Goal: Information Seeking & Learning: Learn about a topic

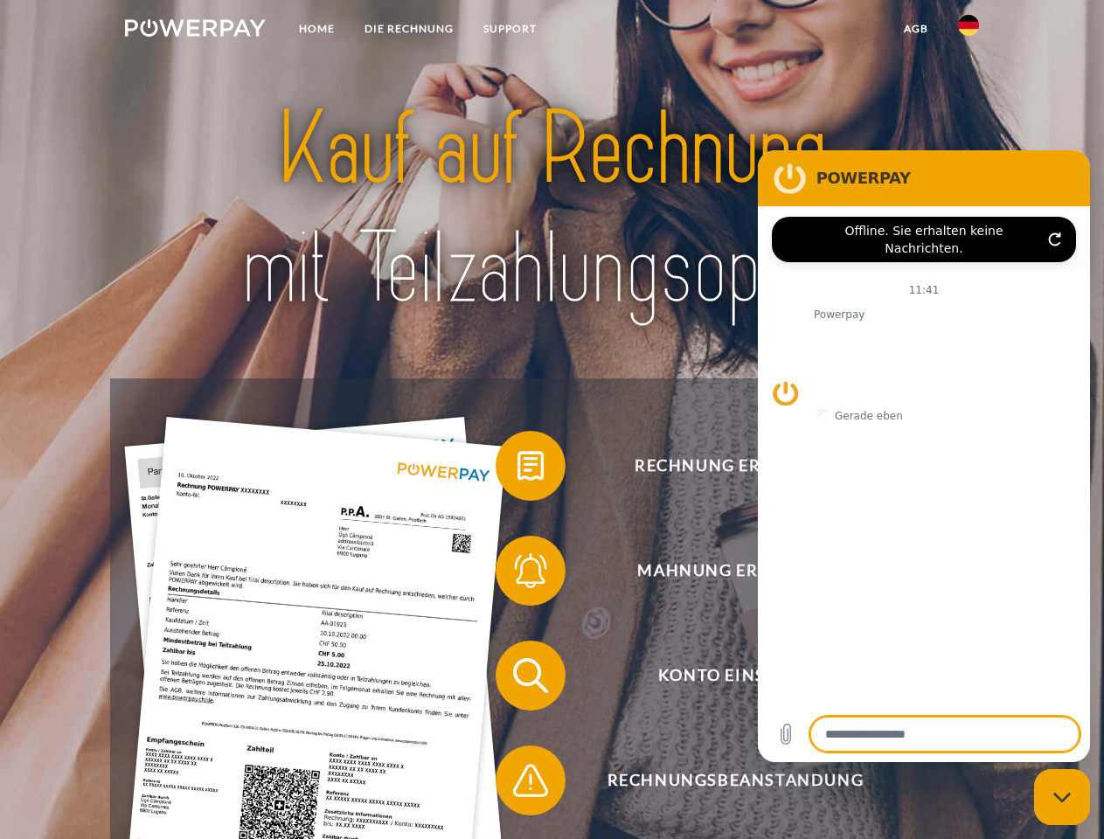
click at [195, 31] on img at bounding box center [195, 27] width 141 height 17
click at [968, 31] on img at bounding box center [968, 25] width 21 height 21
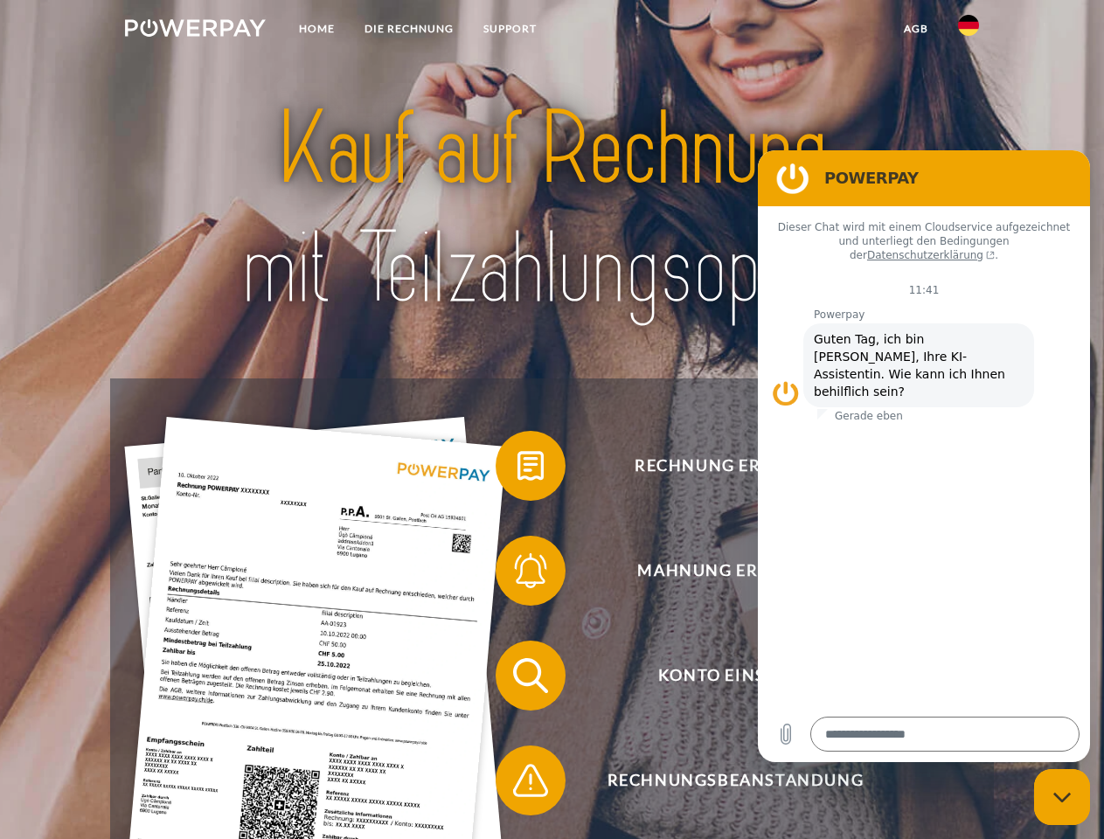
click at [915, 29] on link "agb" at bounding box center [916, 28] width 54 height 31
click at [517, 469] on span at bounding box center [504, 465] width 87 height 87
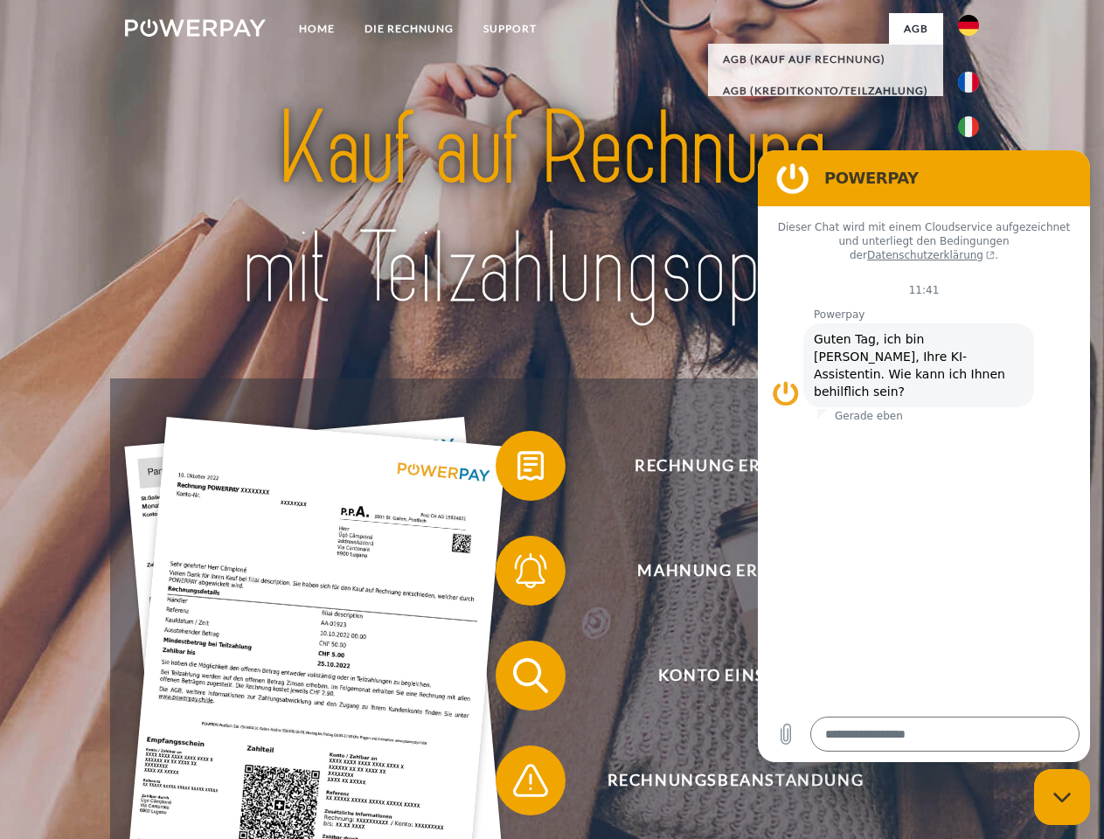
click at [517, 574] on span at bounding box center [504, 570] width 87 height 87
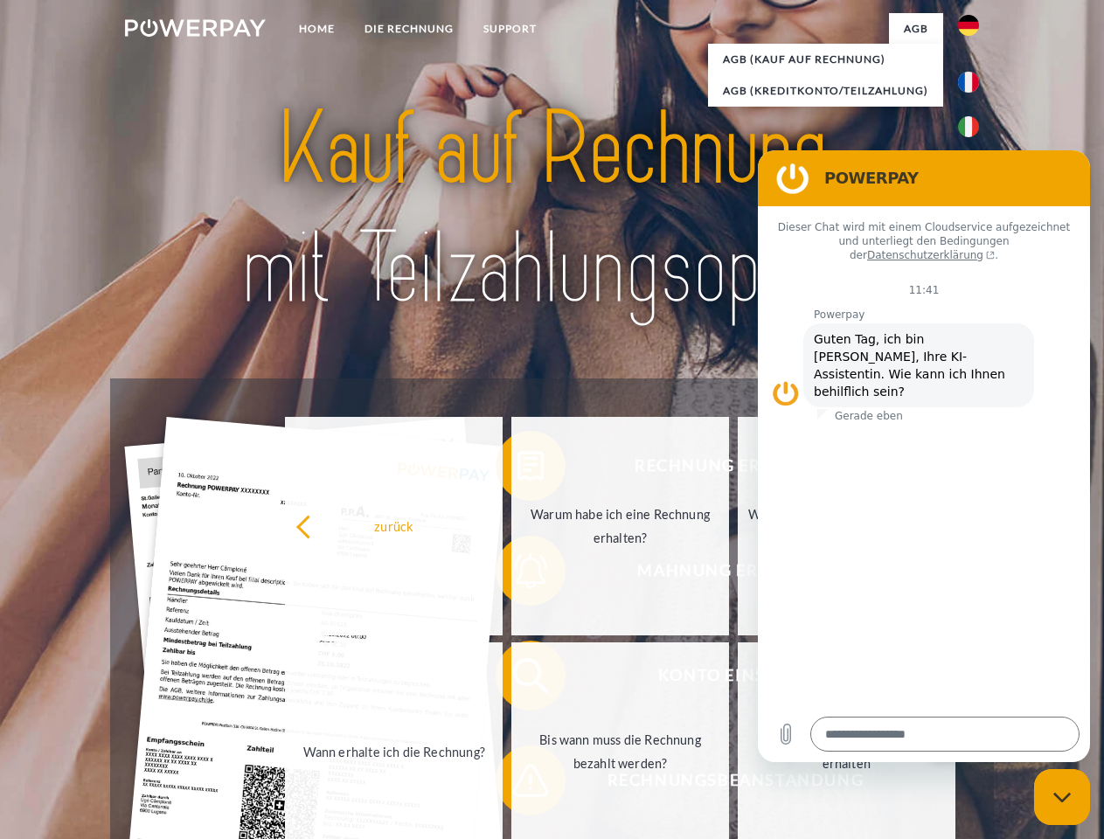
click at [517, 679] on link "Bis wann muss die Rechnung bezahlt werden?" at bounding box center [620, 751] width 218 height 219
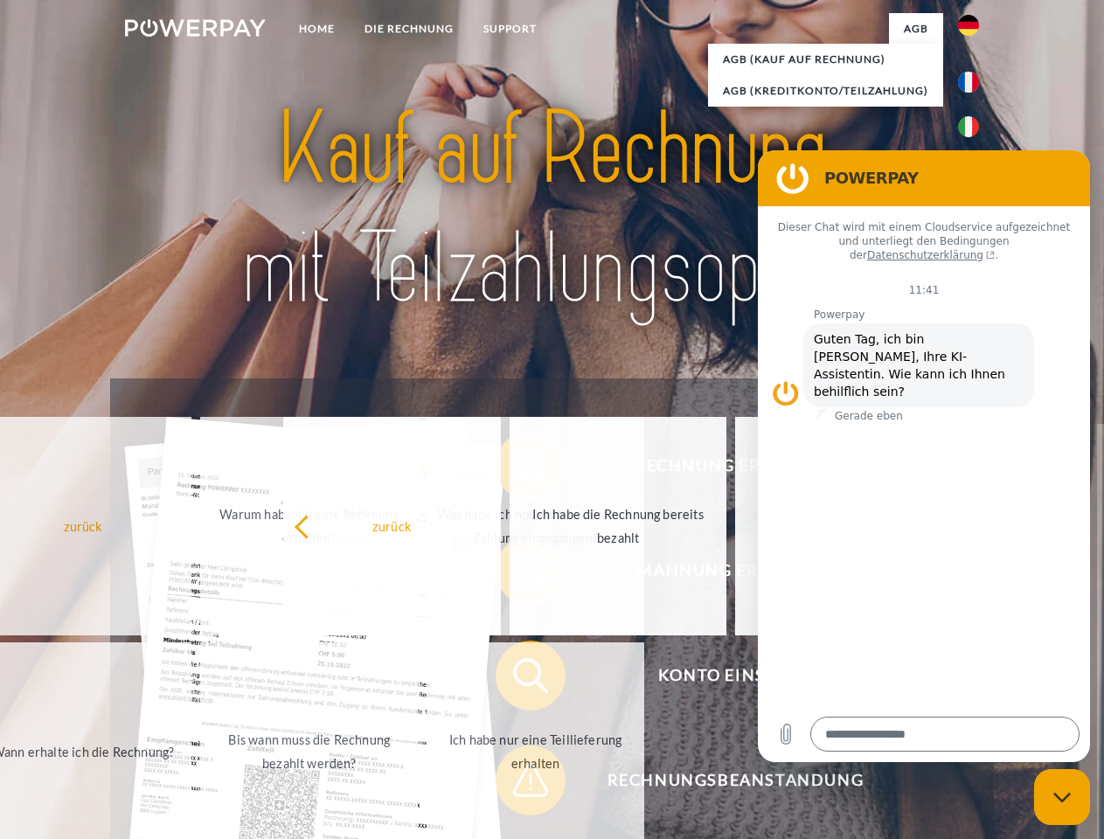
click at [517, 784] on span at bounding box center [504, 780] width 87 height 87
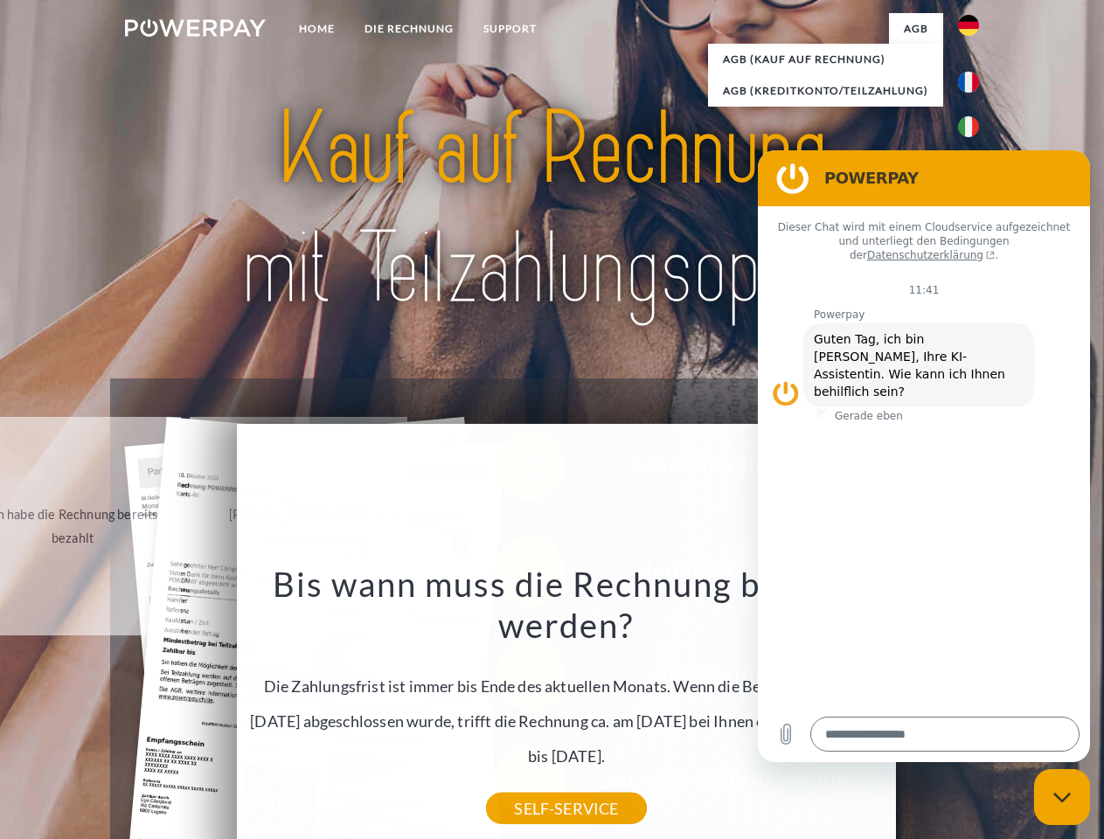
click at [1062, 797] on icon "Messaging-Fenster schließen" at bounding box center [1062, 797] width 18 height 11
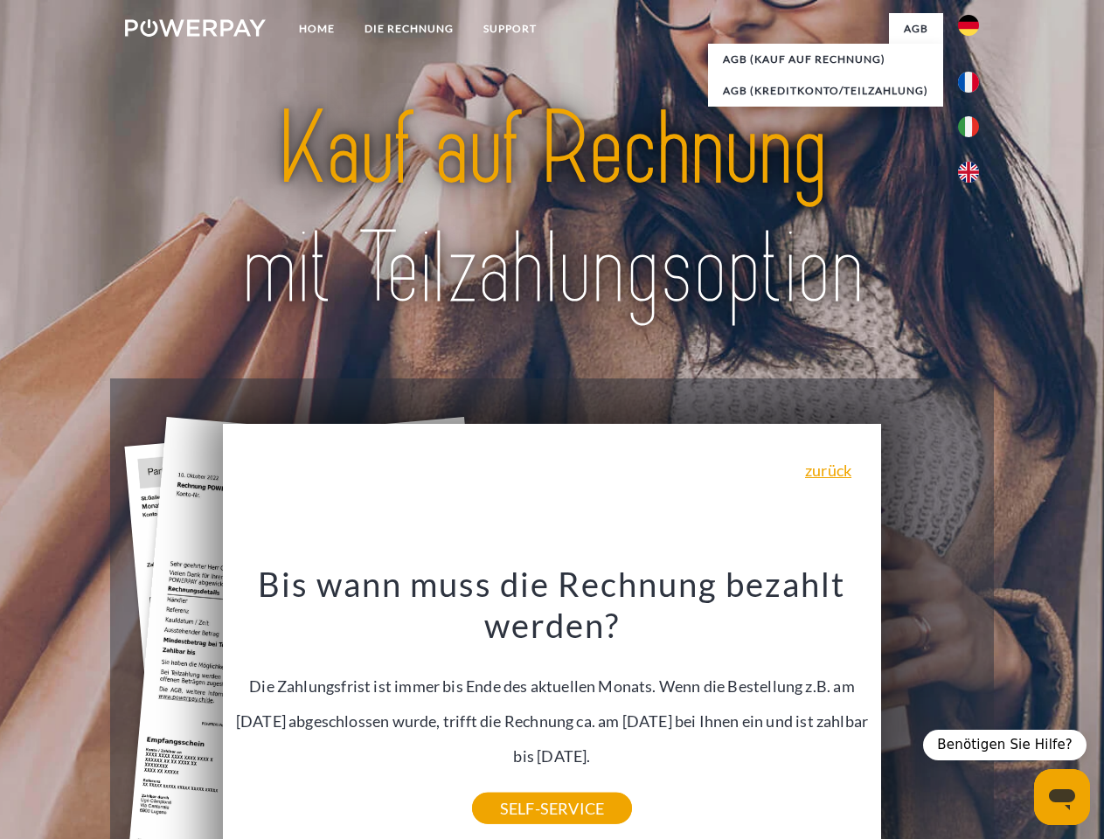
type textarea "*"
